Goal: Task Accomplishment & Management: Use online tool/utility

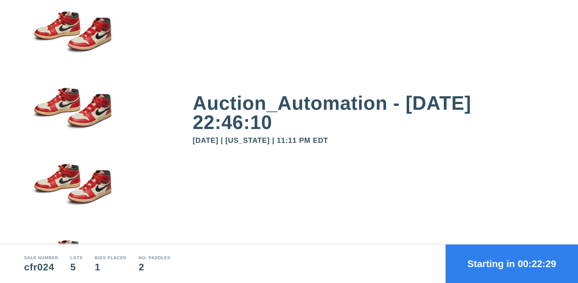
click at [511, 264] on button "Starting in 00:22:29" at bounding box center [511, 264] width 132 height 39
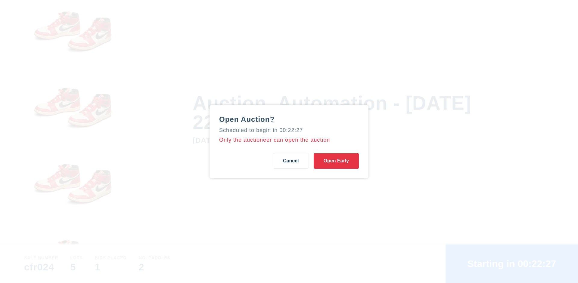
click at [336, 161] on button "Open Early" at bounding box center [336, 161] width 45 height 16
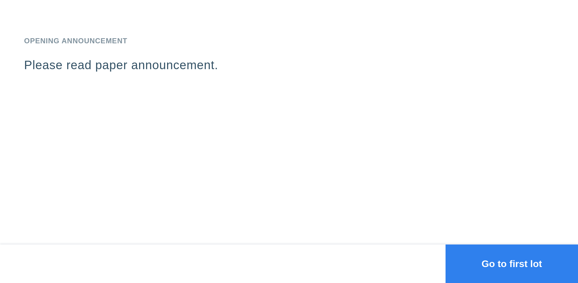
click at [511, 264] on button "Go to first lot" at bounding box center [511, 264] width 132 height 39
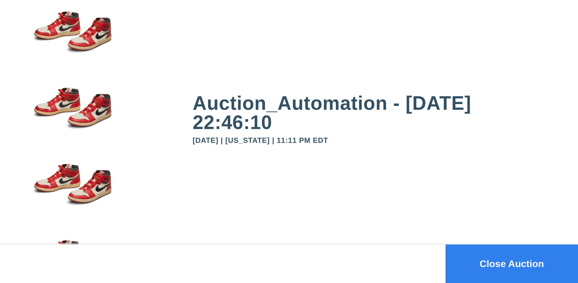
click at [511, 264] on button "Close Auction" at bounding box center [511, 264] width 132 height 39
